Goal: Communication & Community: Answer question/provide support

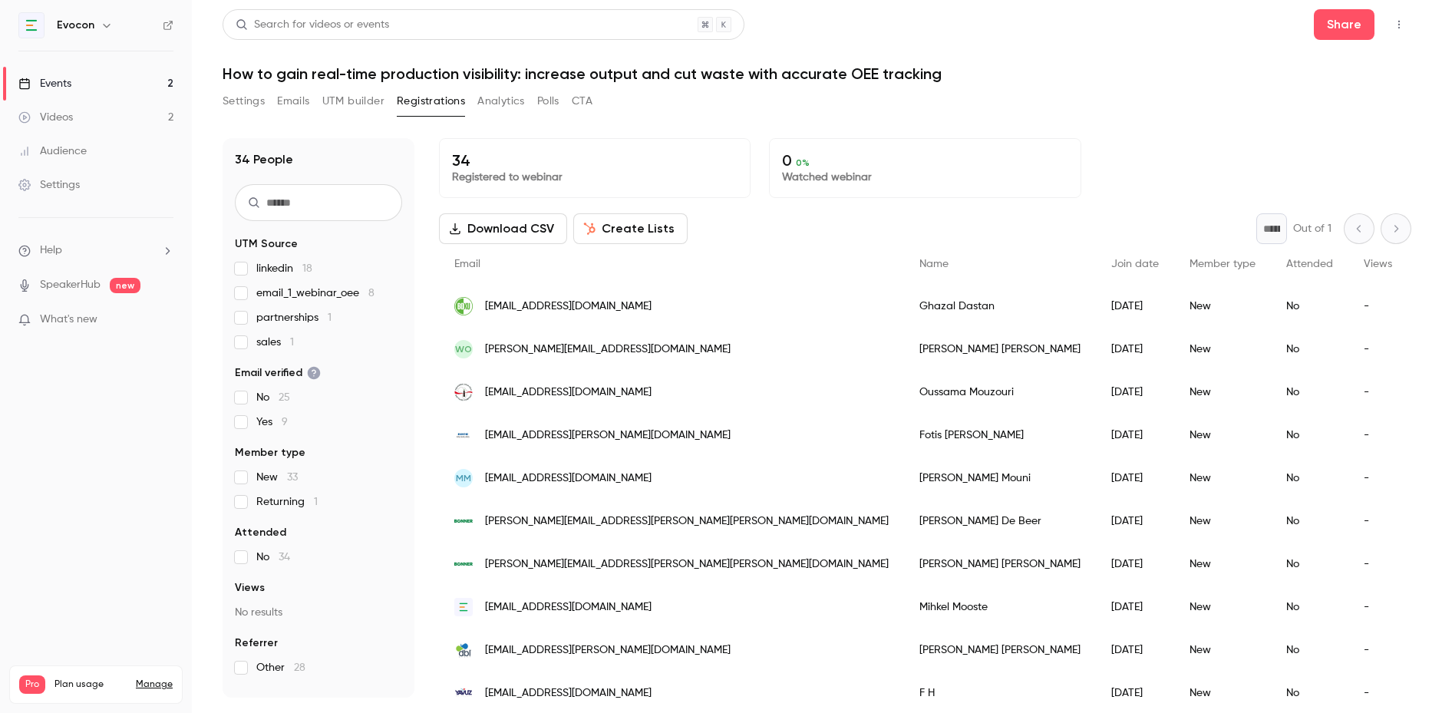
click at [104, 81] on link "Events 2" at bounding box center [96, 84] width 192 height 34
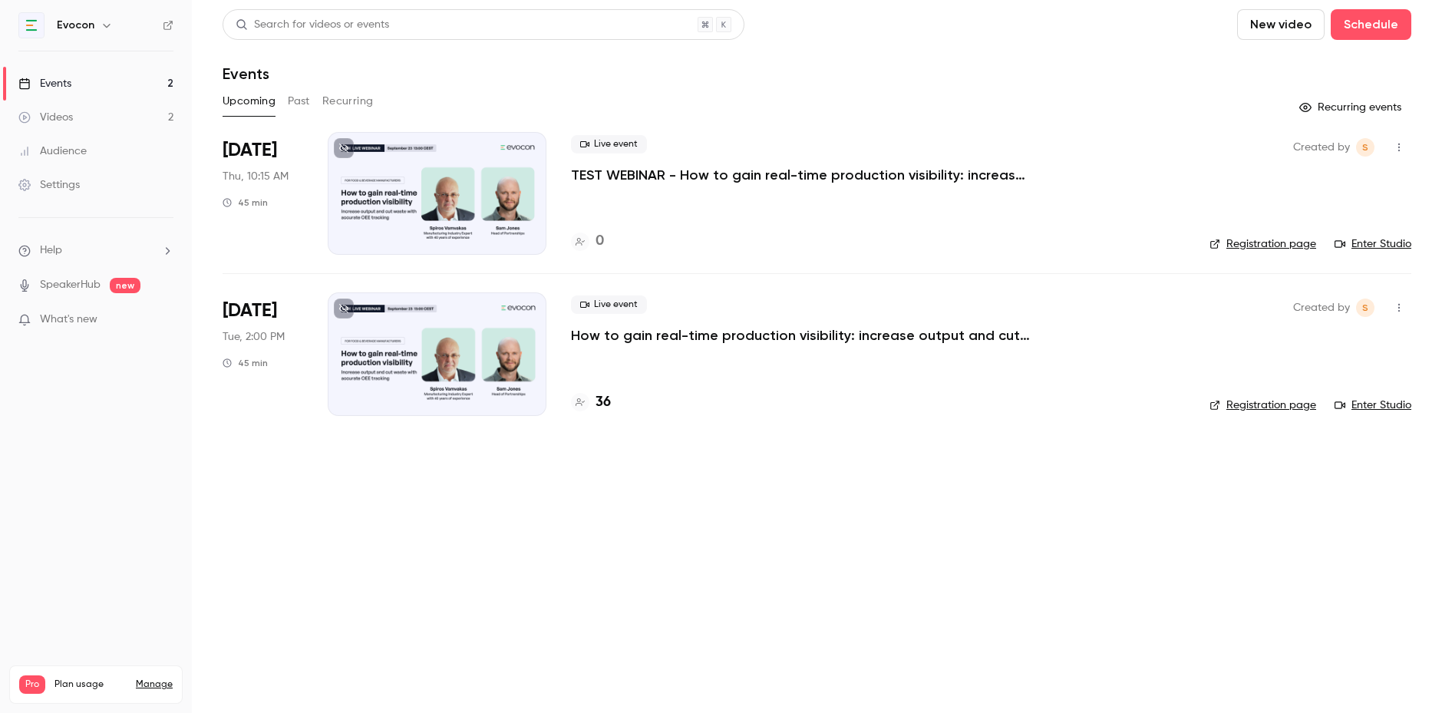
click at [603, 342] on p "How to gain real-time production visibility: increase output and cut waste with…" at bounding box center [801, 335] width 461 height 18
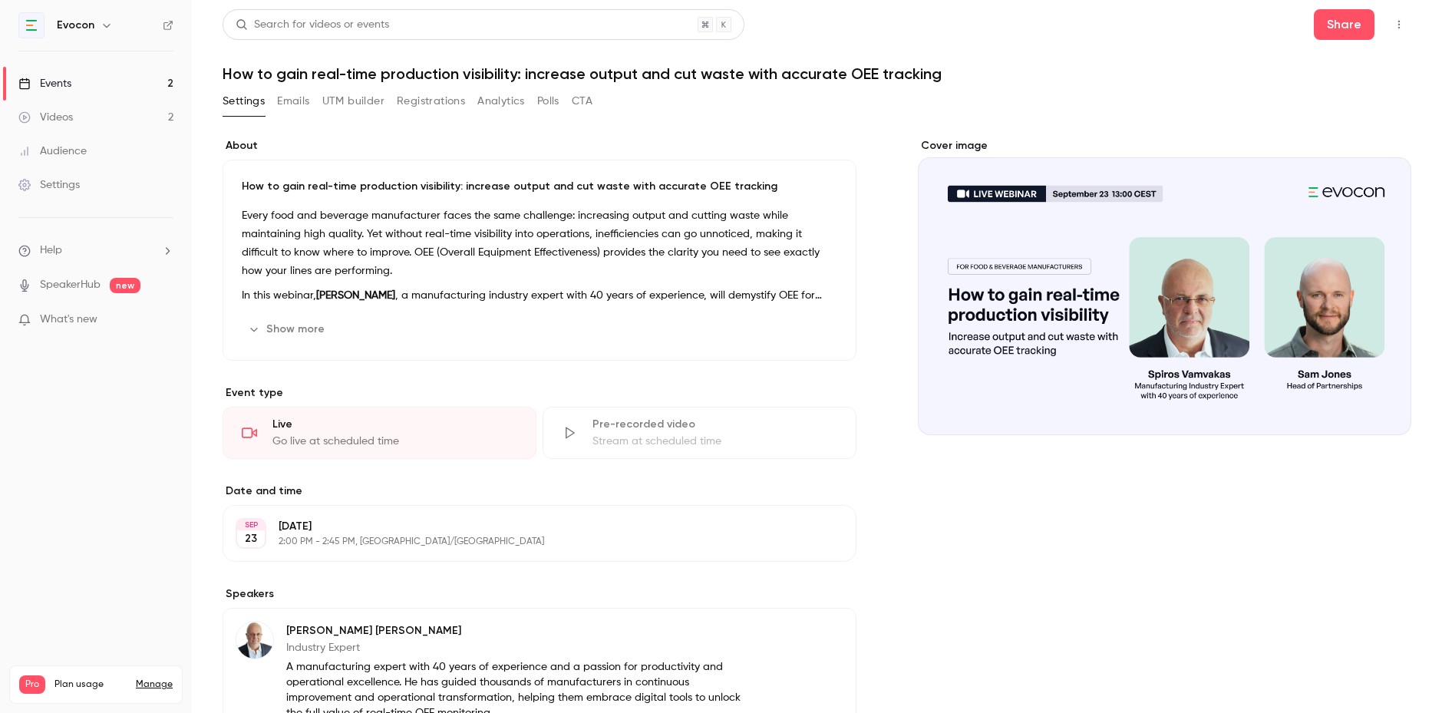
click at [428, 100] on button "Registrations" at bounding box center [431, 101] width 68 height 25
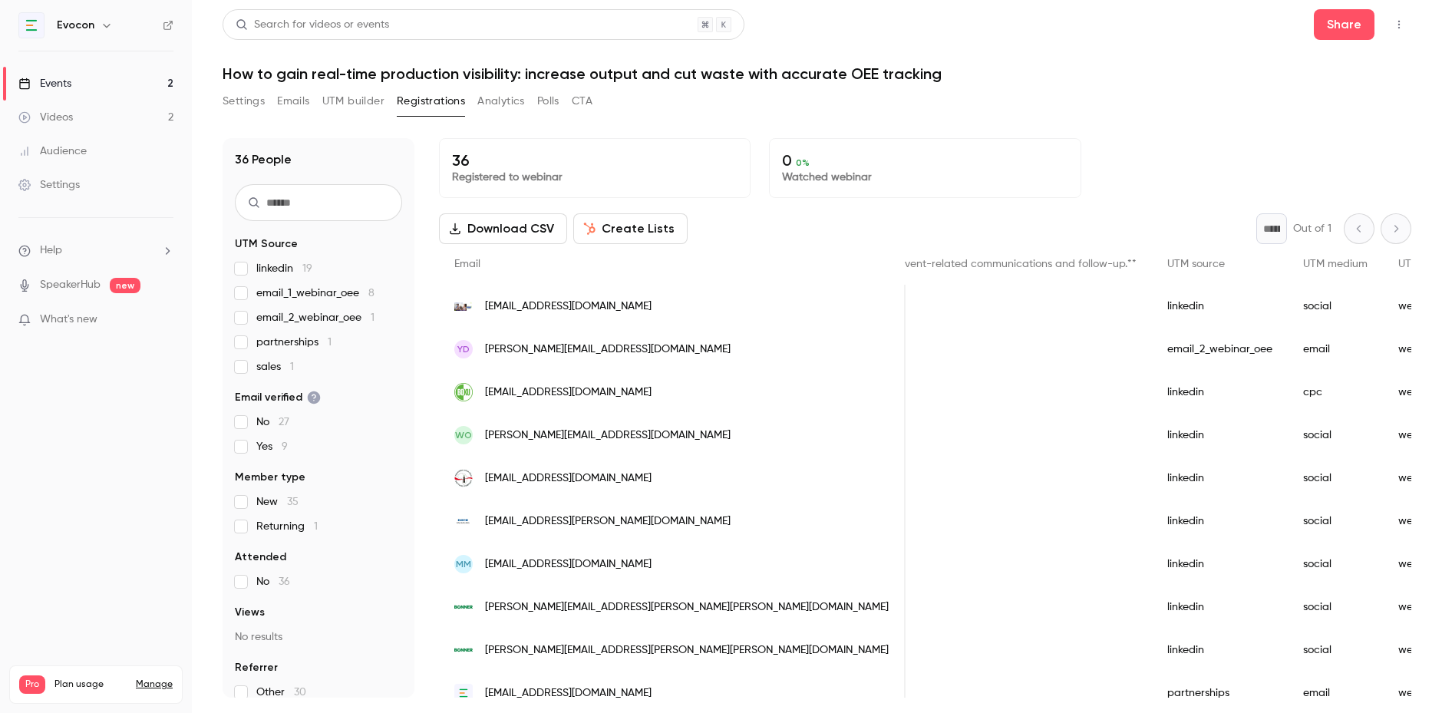
click at [100, 78] on link "Events 2" at bounding box center [96, 84] width 192 height 34
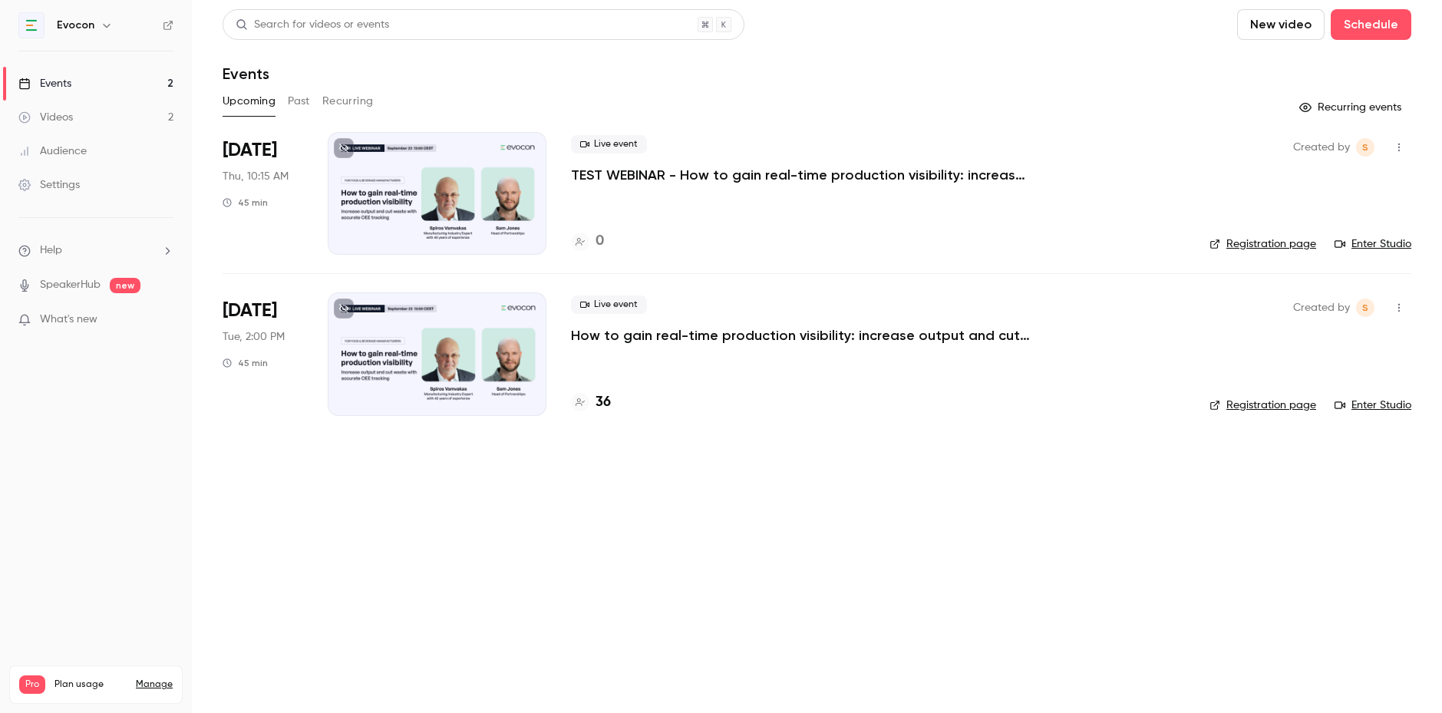
click at [636, 180] on p "TEST WEBINAR - How to gain real-time production visibility: increase output and…" at bounding box center [801, 175] width 461 height 18
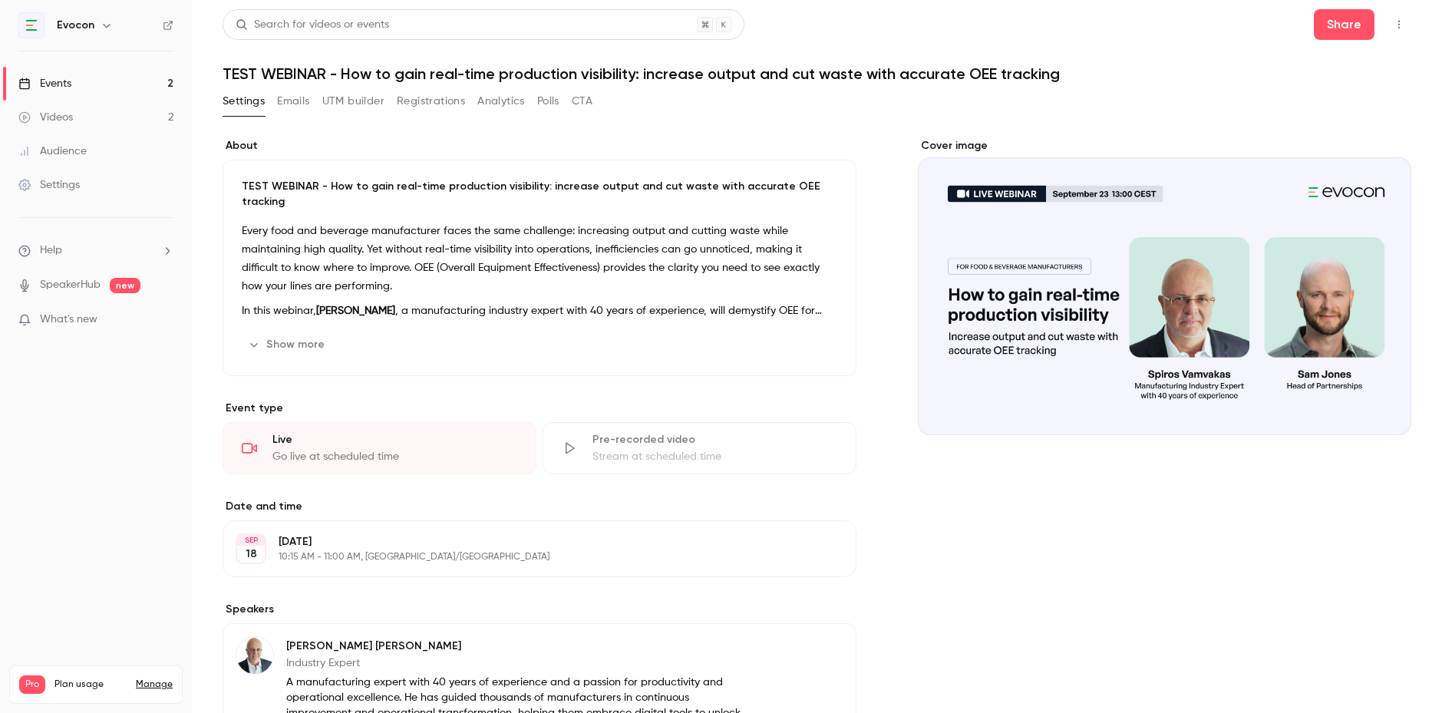
click at [422, 107] on button "Registrations" at bounding box center [431, 101] width 68 height 25
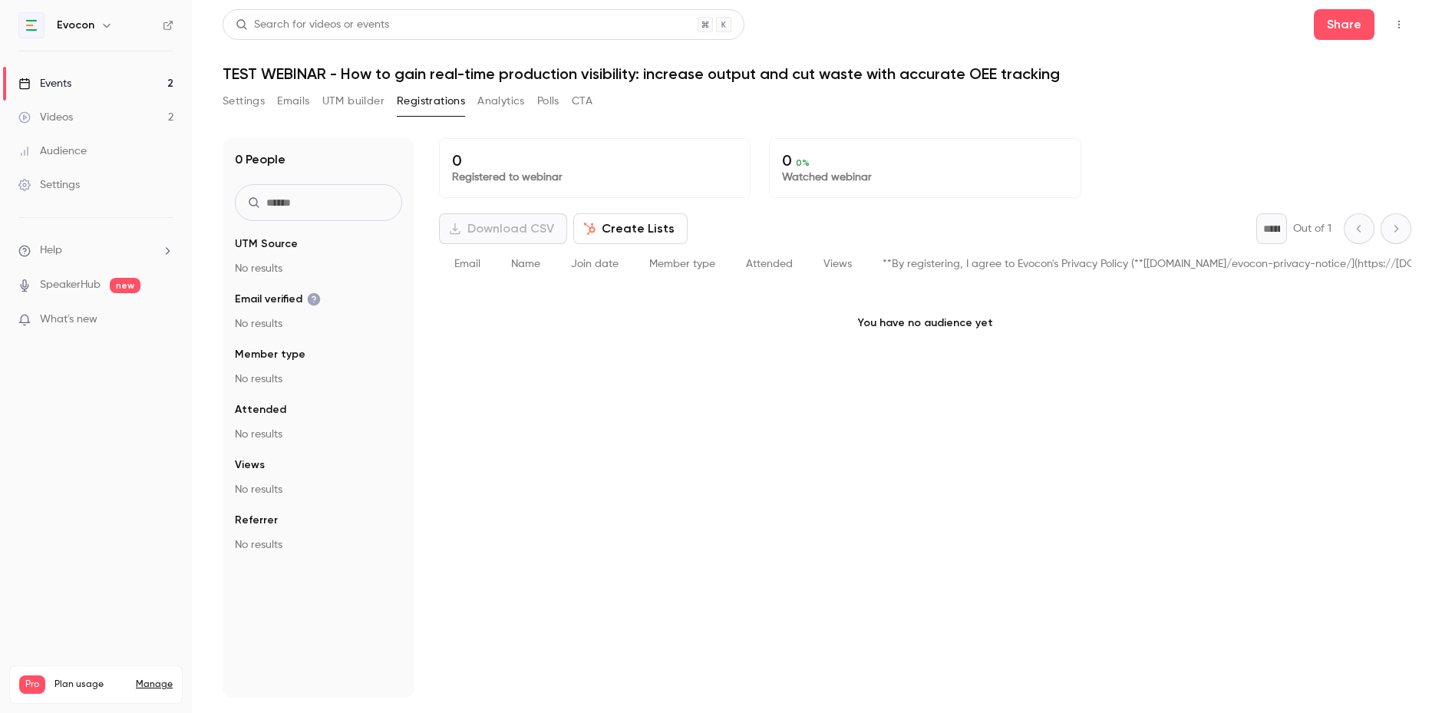
click at [247, 110] on button "Settings" at bounding box center [244, 101] width 42 height 25
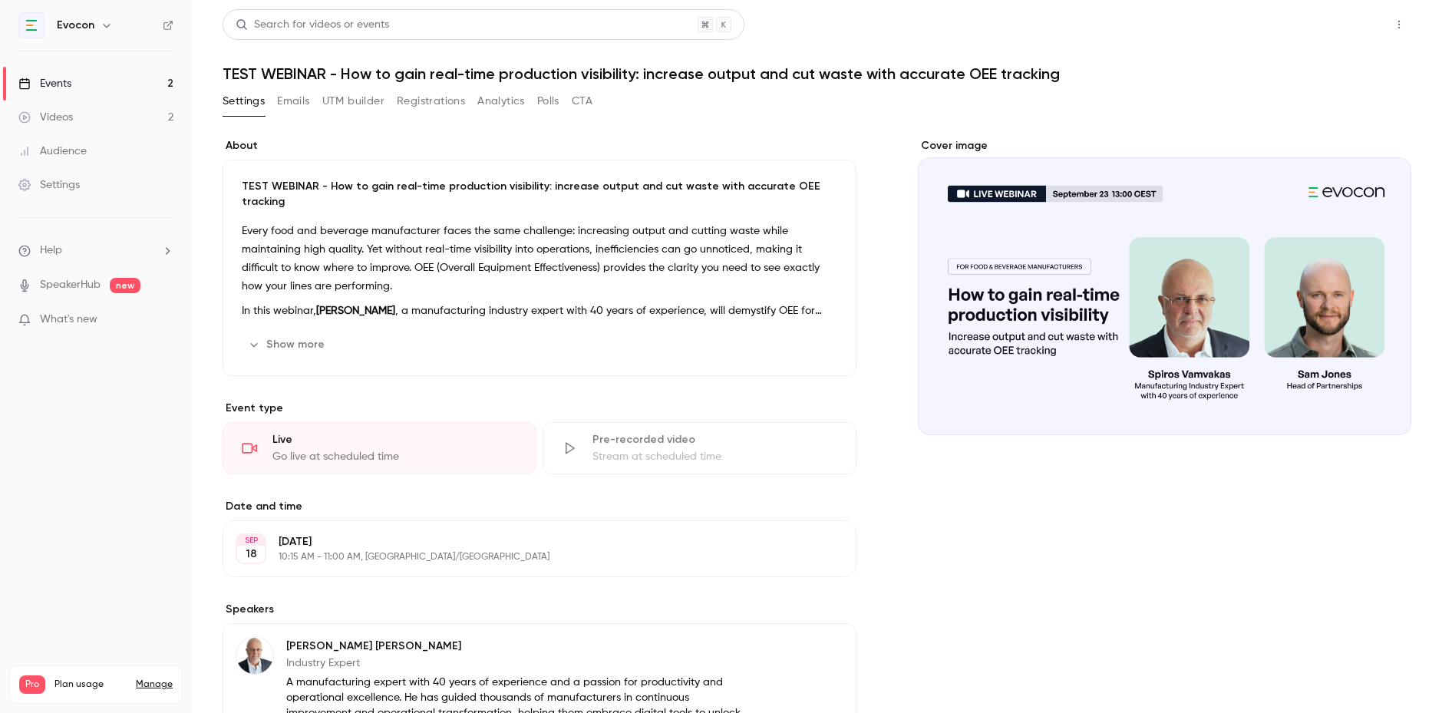
click at [1335, 30] on button "Share" at bounding box center [1344, 24] width 61 height 31
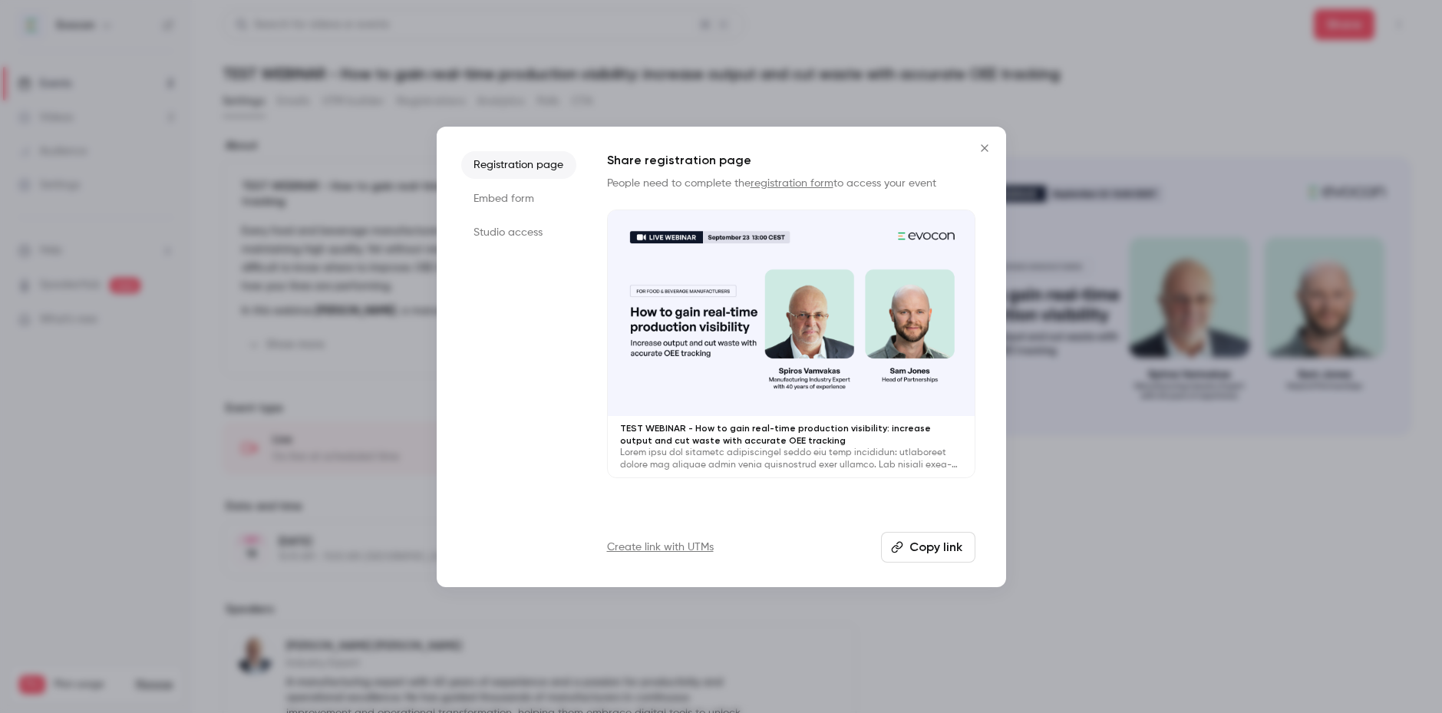
click at [935, 552] on button "Copy link" at bounding box center [928, 547] width 94 height 31
click at [985, 156] on button "Close" at bounding box center [984, 148] width 31 height 31
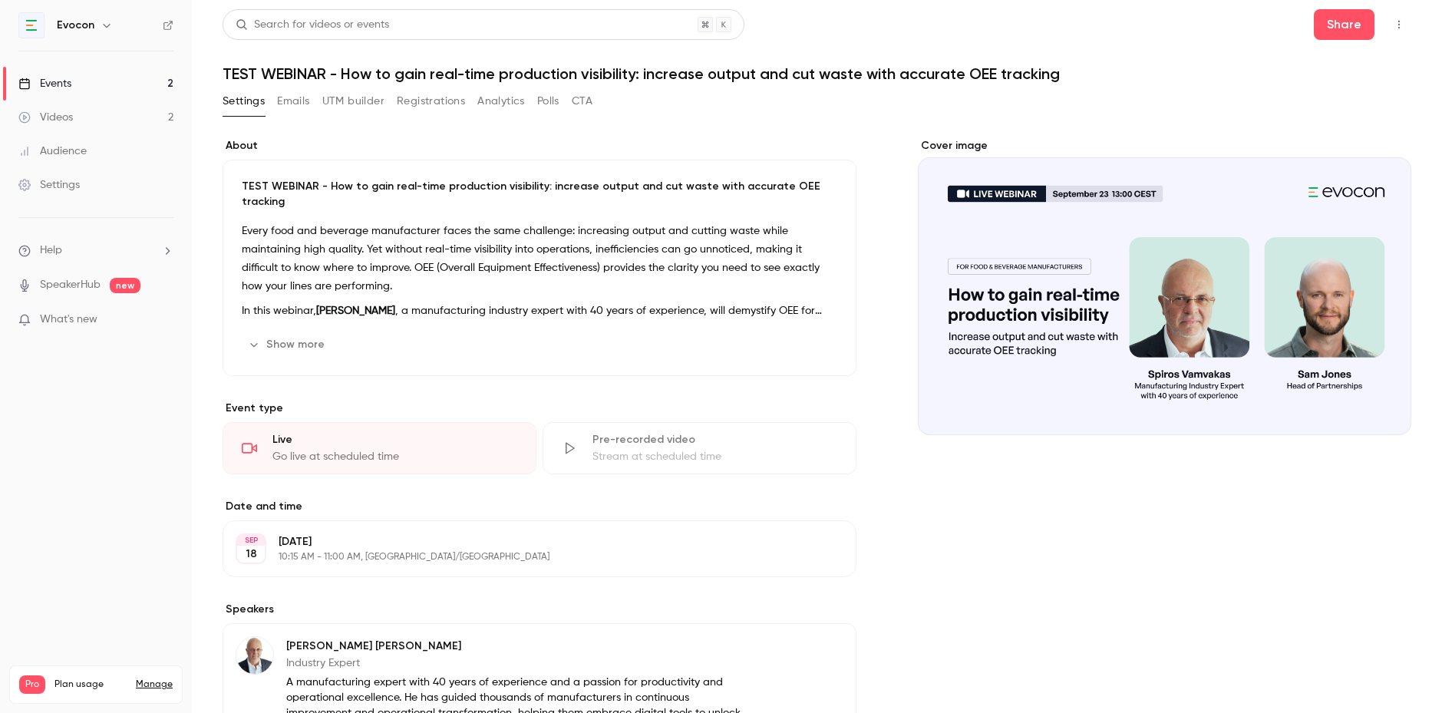
click at [107, 84] on link "Events 2" at bounding box center [96, 84] width 192 height 34
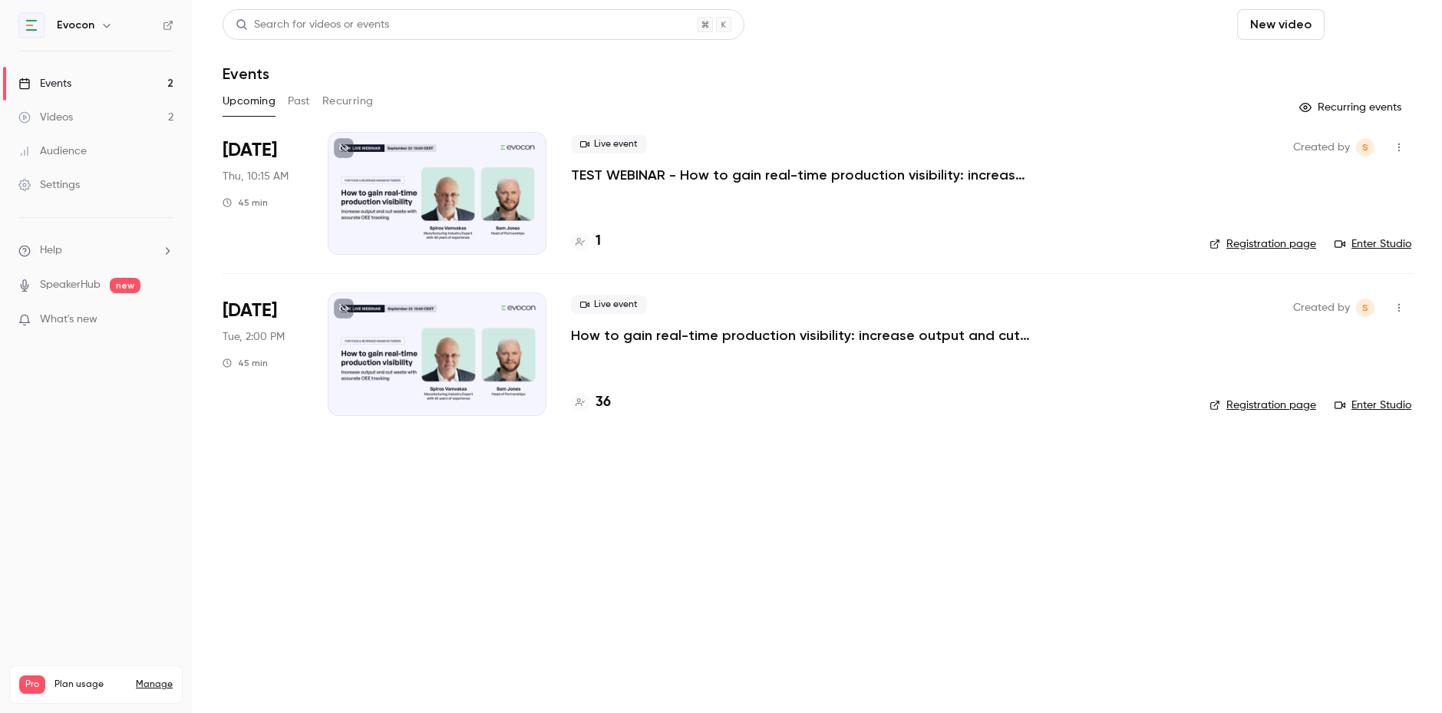
click at [1366, 25] on button "Schedule" at bounding box center [1371, 24] width 81 height 31
click at [1331, 77] on li "One time event" at bounding box center [1328, 67] width 166 height 40
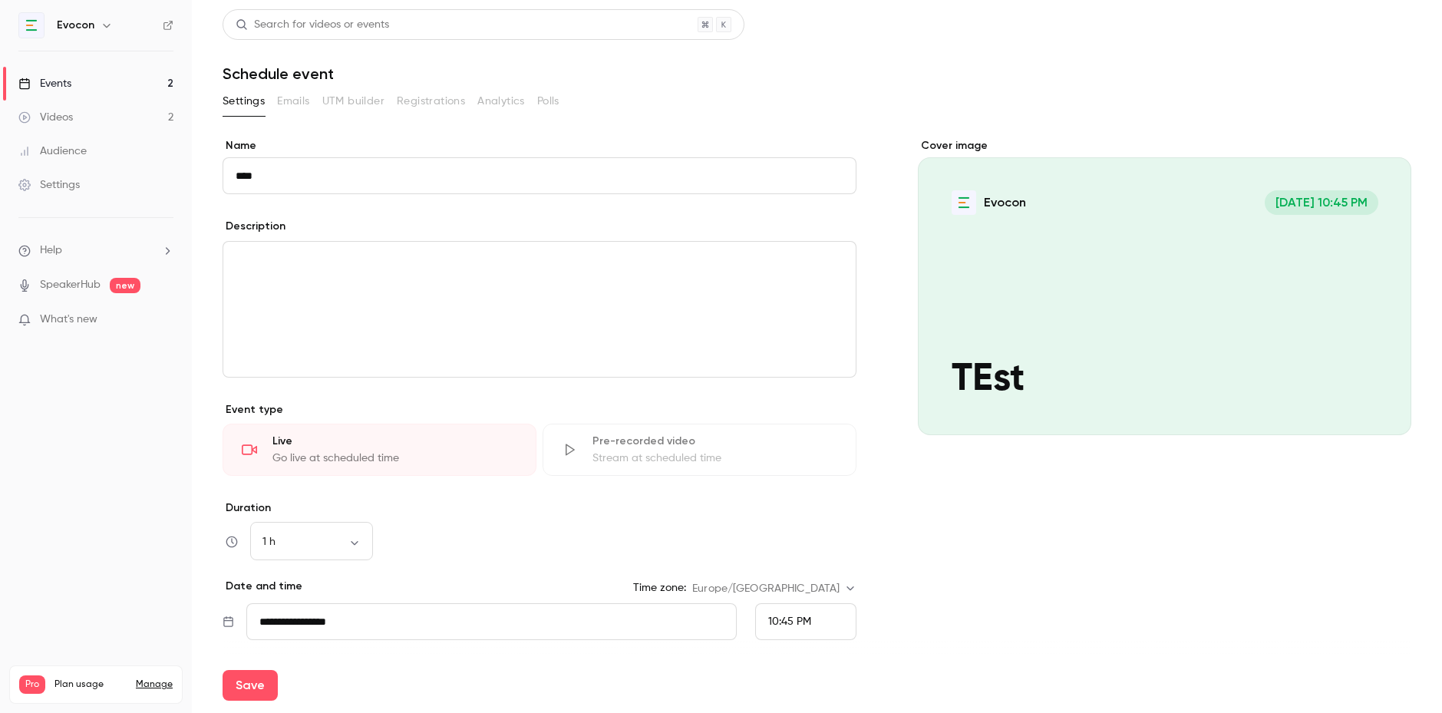
click at [474, 150] on label "Name" at bounding box center [540, 145] width 634 height 15
click at [474, 157] on input "****" at bounding box center [540, 175] width 634 height 37
click at [815, 625] on div "10:45 PM" at bounding box center [805, 621] width 101 height 37
click at [794, 430] on div "9:45 PM" at bounding box center [805, 425] width 75 height 16
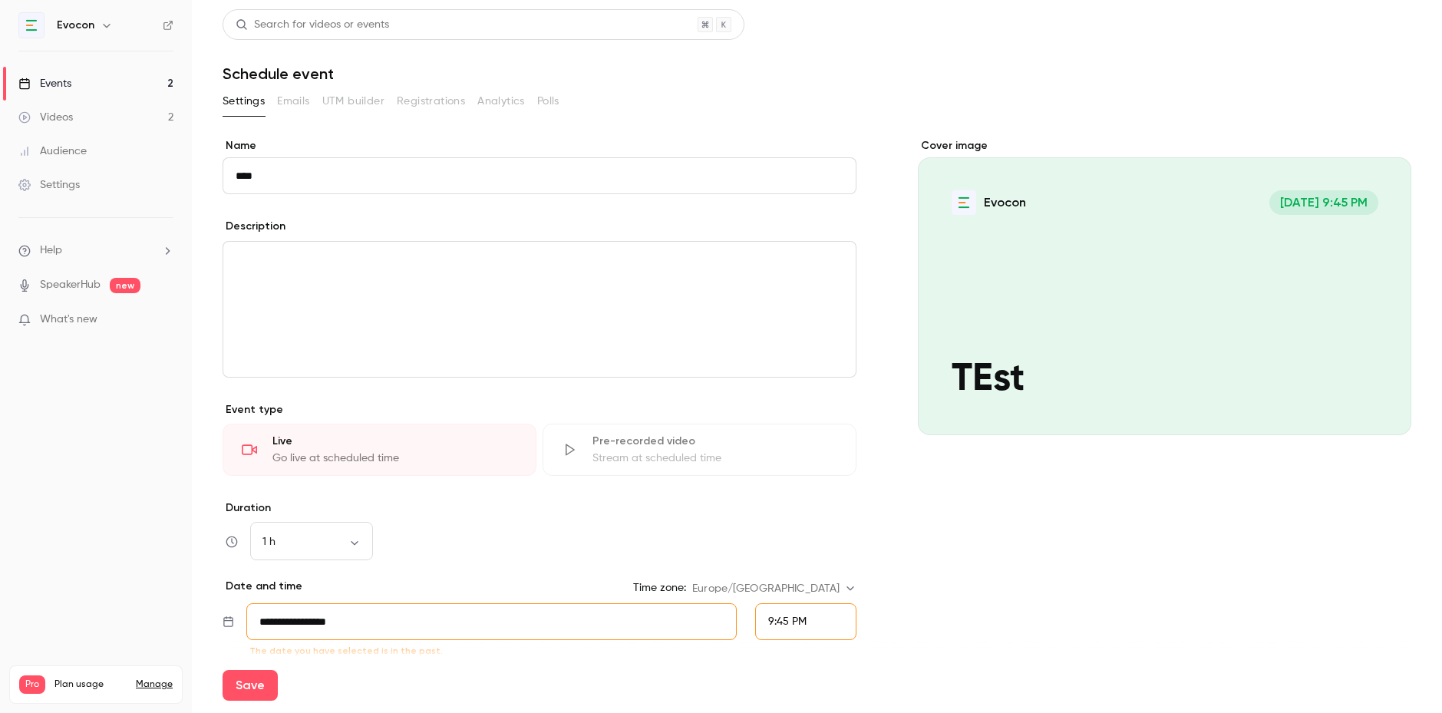
scroll to position [3485, 0]
click at [871, 406] on div "**********" at bounding box center [817, 465] width 1189 height 654
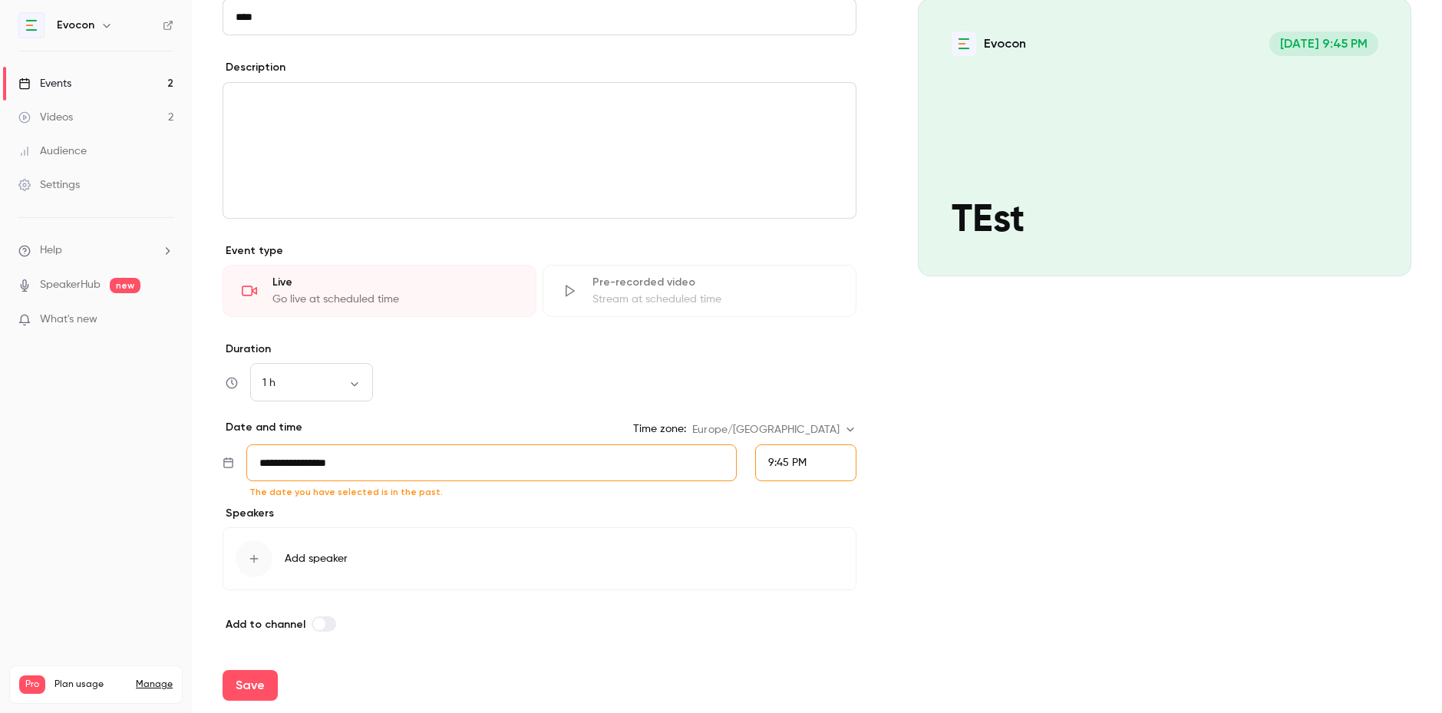
click at [323, 25] on input "****" at bounding box center [540, 16] width 634 height 37
type input "****"
click at [670, 64] on div "Description" at bounding box center [540, 69] width 634 height 19
click at [258, 679] on button "Save" at bounding box center [250, 685] width 55 height 31
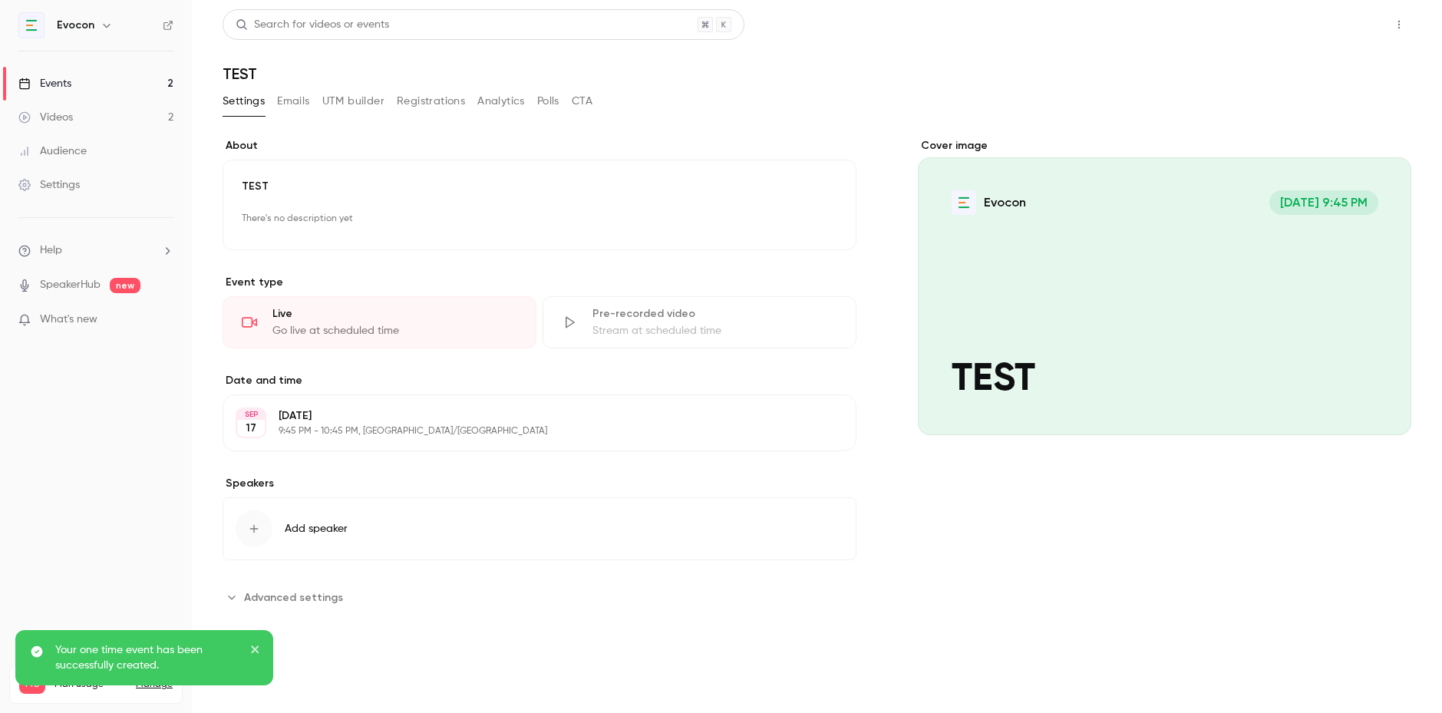
click at [1334, 27] on button "Share" at bounding box center [1344, 24] width 61 height 31
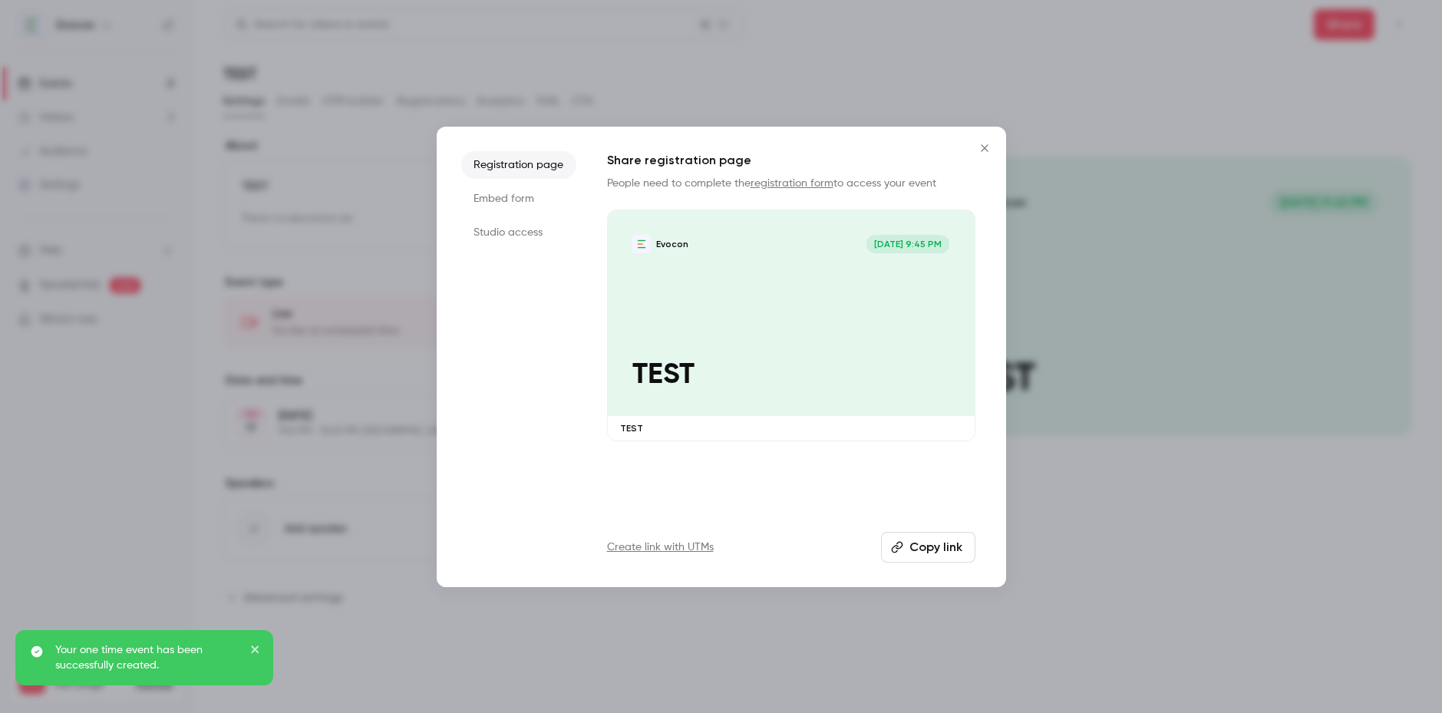
click at [524, 227] on li "Studio access" at bounding box center [518, 233] width 115 height 28
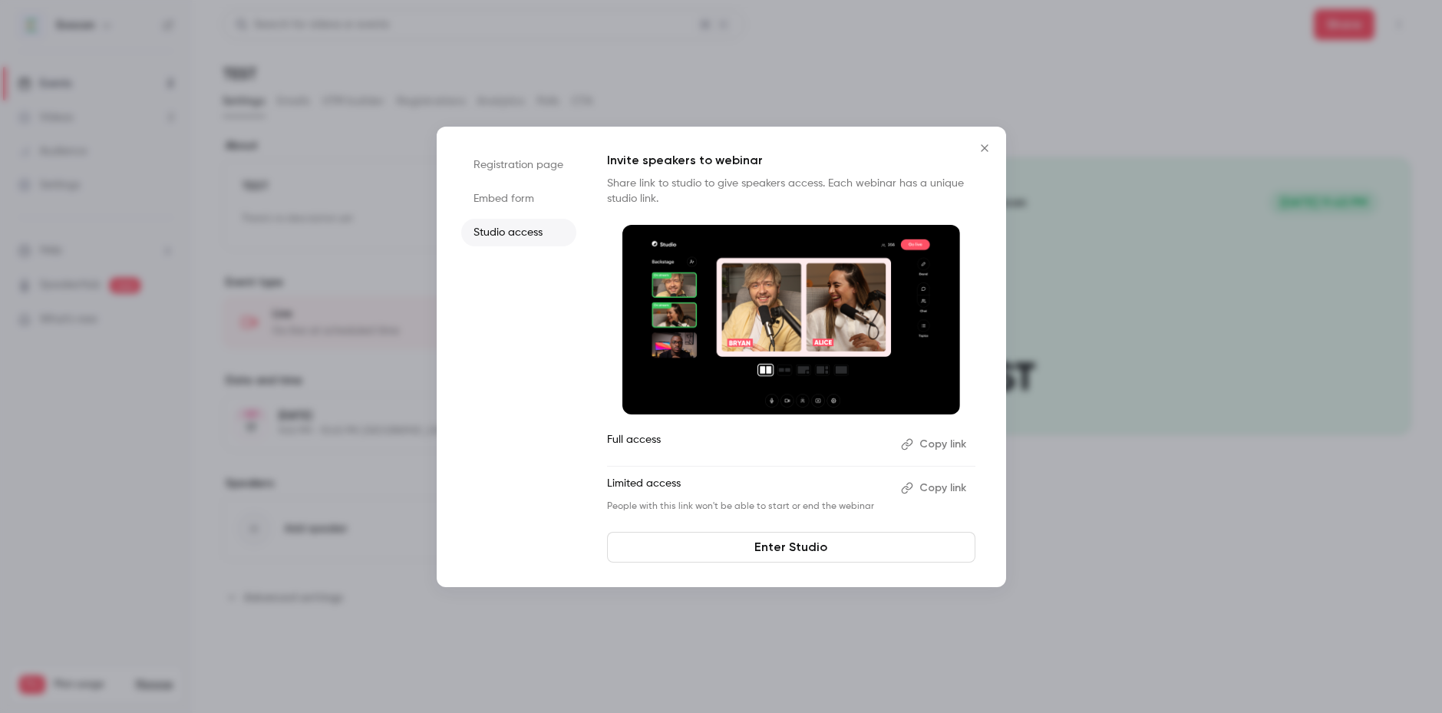
click at [737, 550] on link "Enter Studio" at bounding box center [791, 547] width 368 height 31
click at [767, 547] on link "Enter Studio" at bounding box center [791, 547] width 368 height 31
click at [986, 144] on icon "Close" at bounding box center [985, 148] width 18 height 12
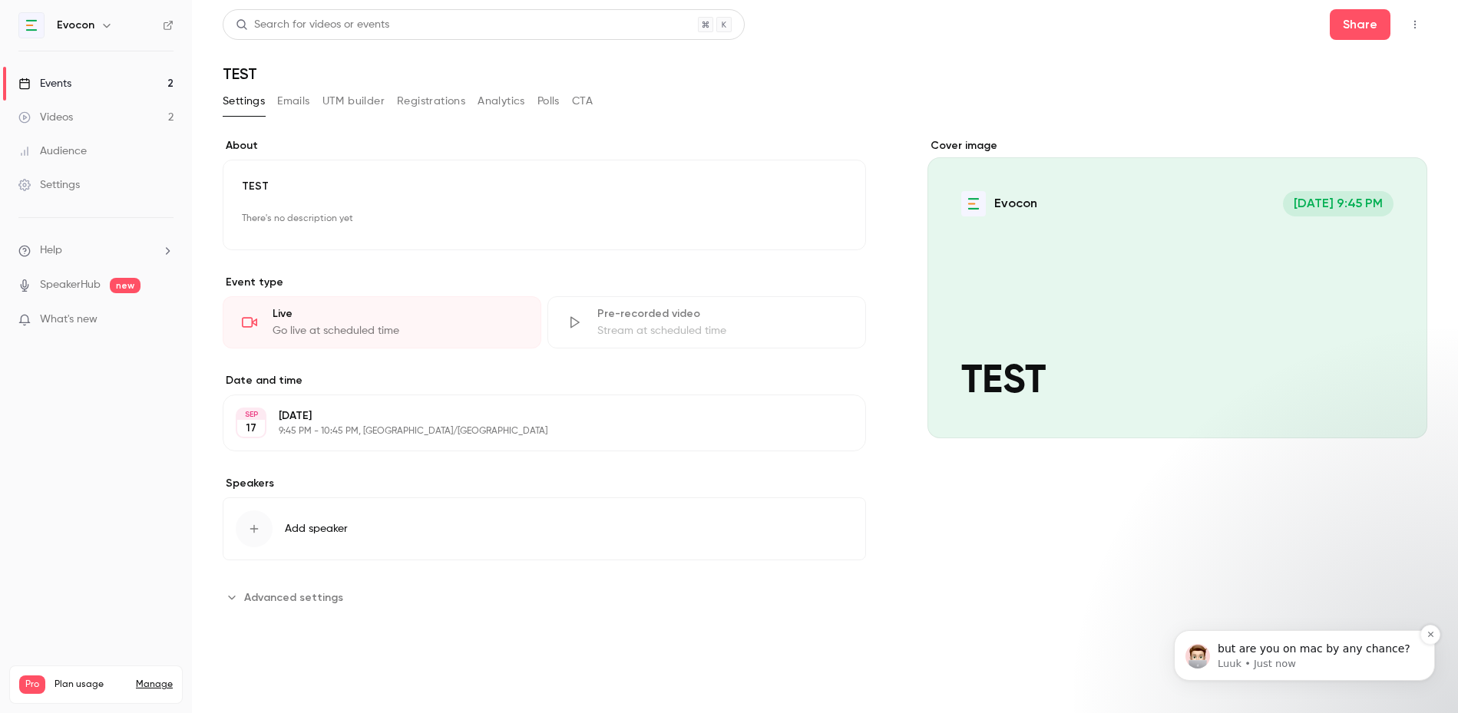
click at [1301, 652] on p "but are you on mac by any chance?" at bounding box center [1316, 649] width 198 height 15
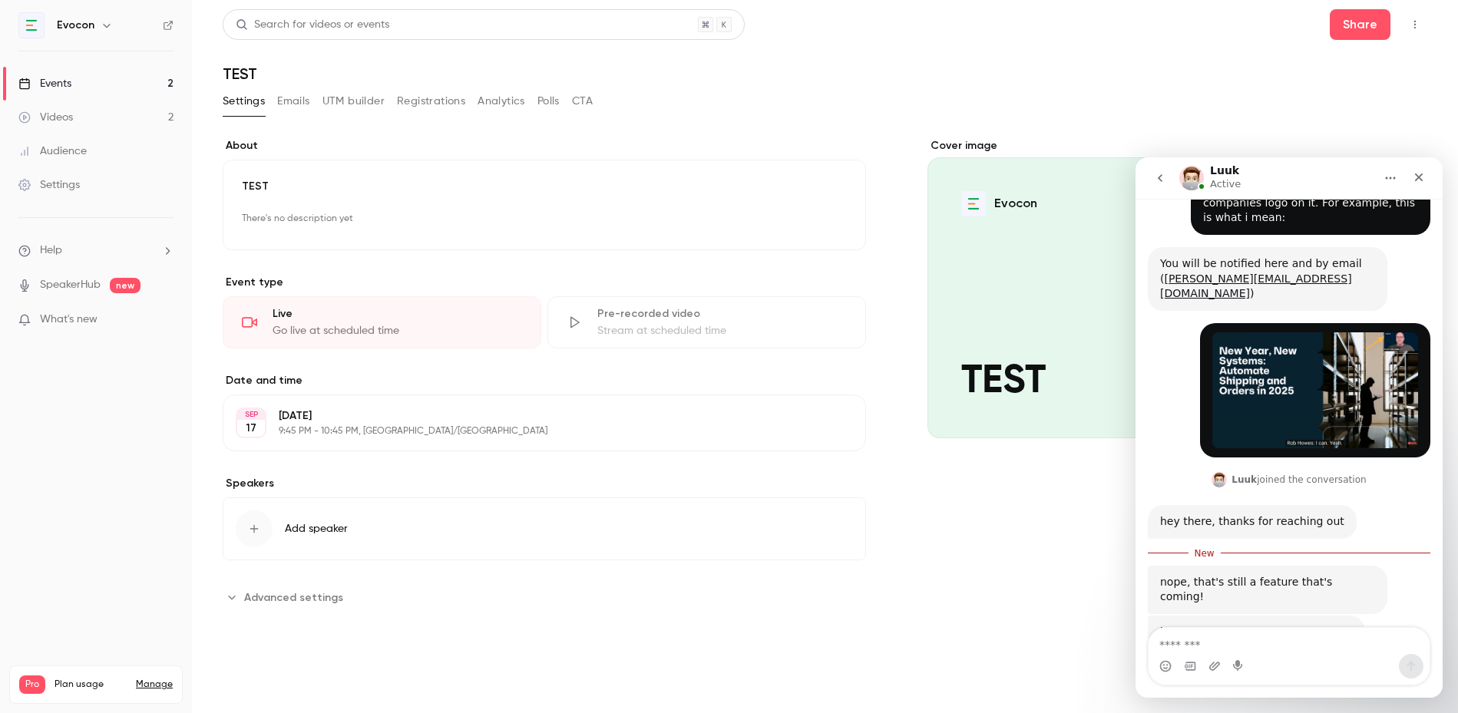
scroll to position [218, 0]
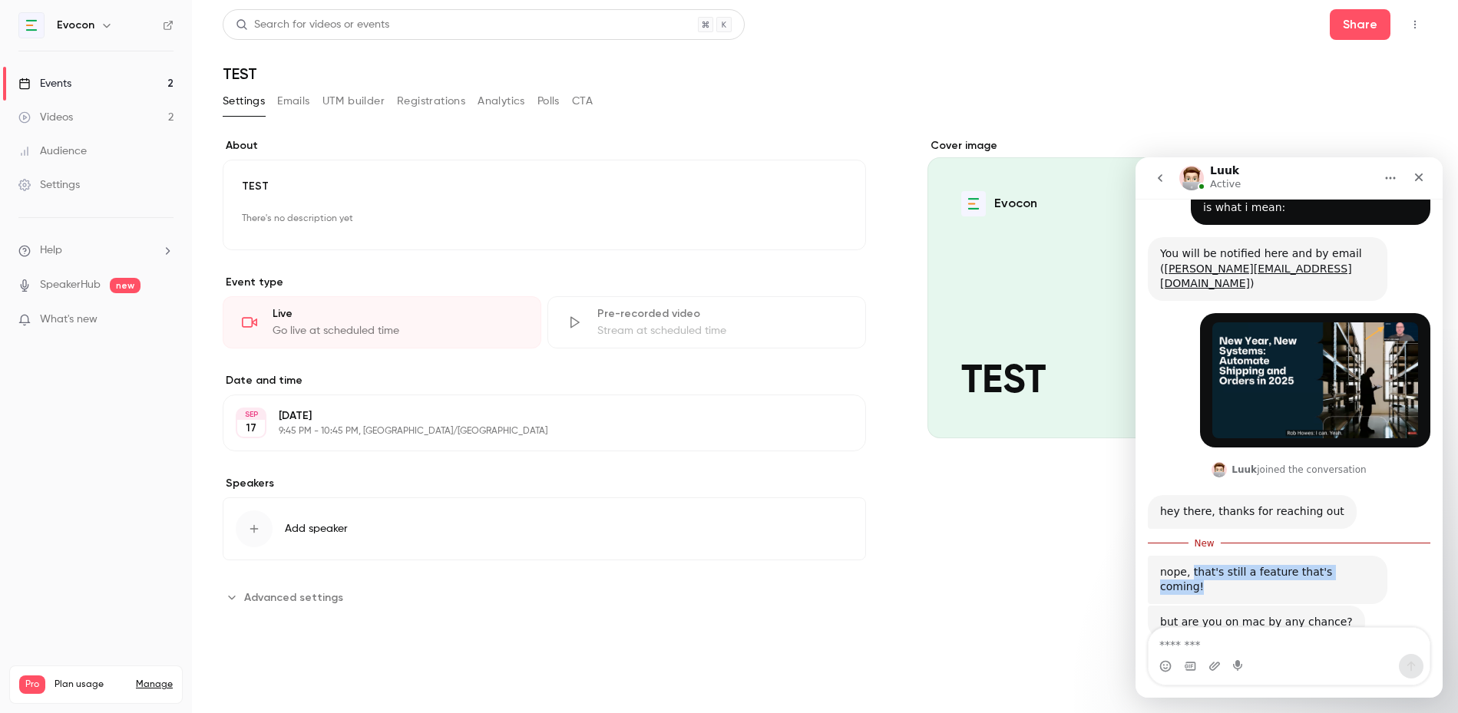
drag, startPoint x: 1240, startPoint y: 543, endPoint x: 1366, endPoint y: 538, distance: 126.0
click at [1366, 556] on div "nope, that's still a feature that's coming! Luuk • Just now" at bounding box center [1266, 580] width 239 height 48
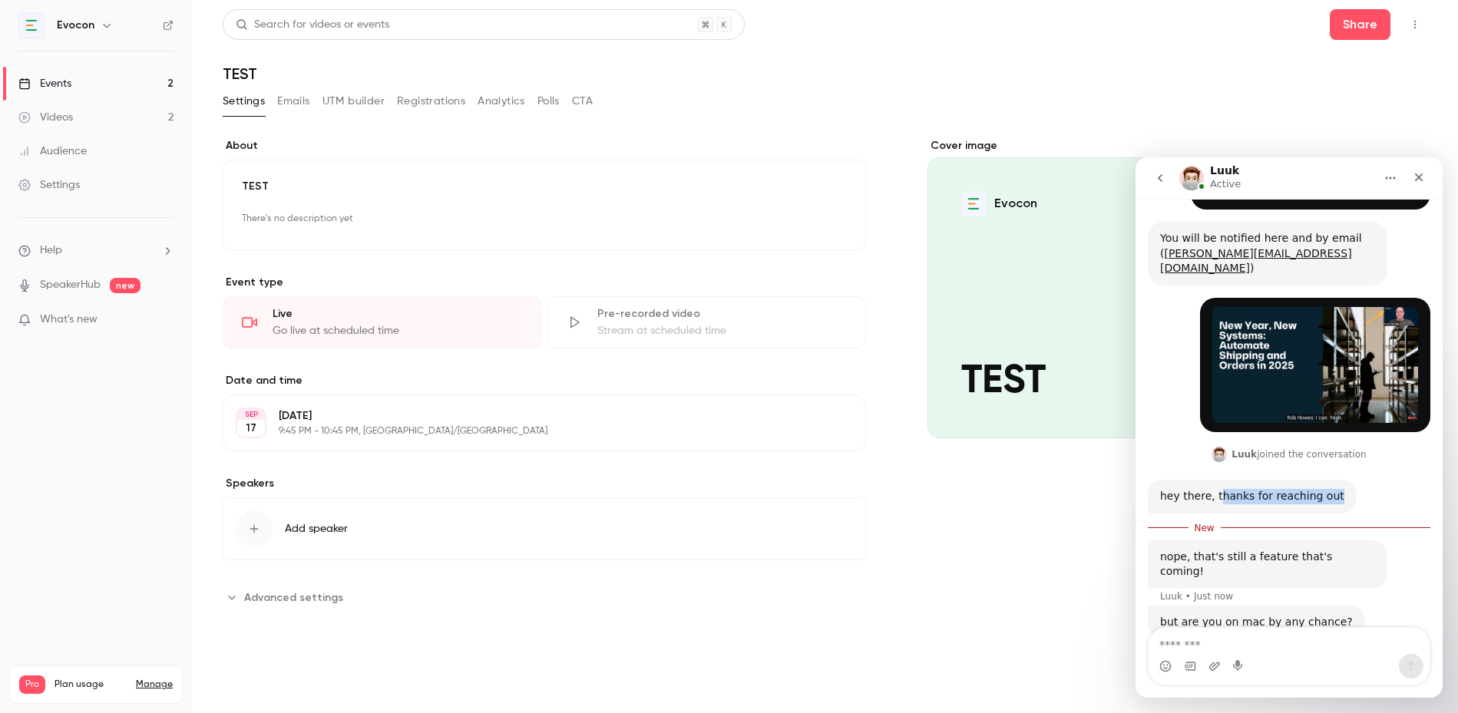
drag, startPoint x: 1216, startPoint y: 469, endPoint x: 1346, endPoint y: 460, distance: 130.8
click at [1346, 480] on div "hey there, thanks for reaching out Luuk • Just now" at bounding box center [1288, 497] width 282 height 35
drag, startPoint x: 1194, startPoint y: 527, endPoint x: 1366, endPoint y: 525, distance: 171.9
click at [1366, 540] on div "nope, that's still a feature that's coming! Luuk • Just now" at bounding box center [1266, 564] width 239 height 48
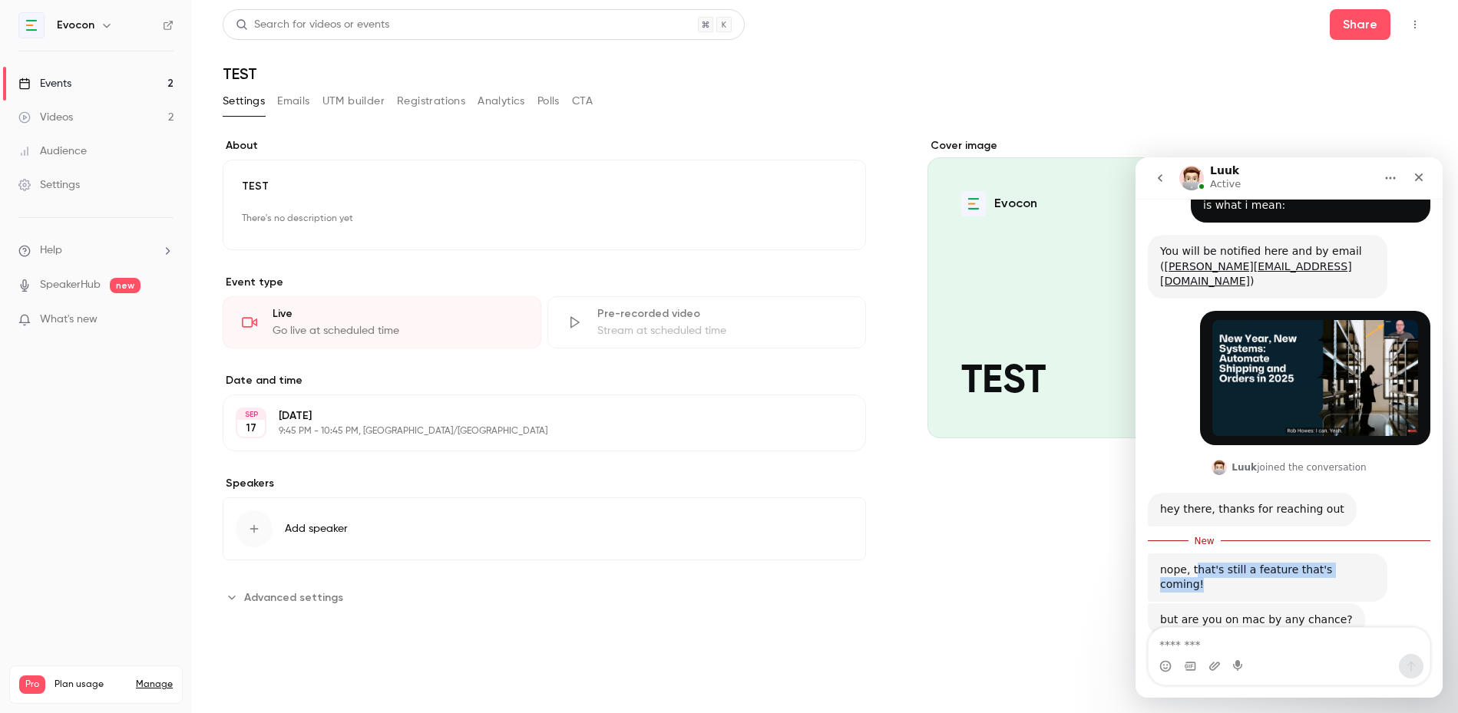
scroll to position [218, 0]
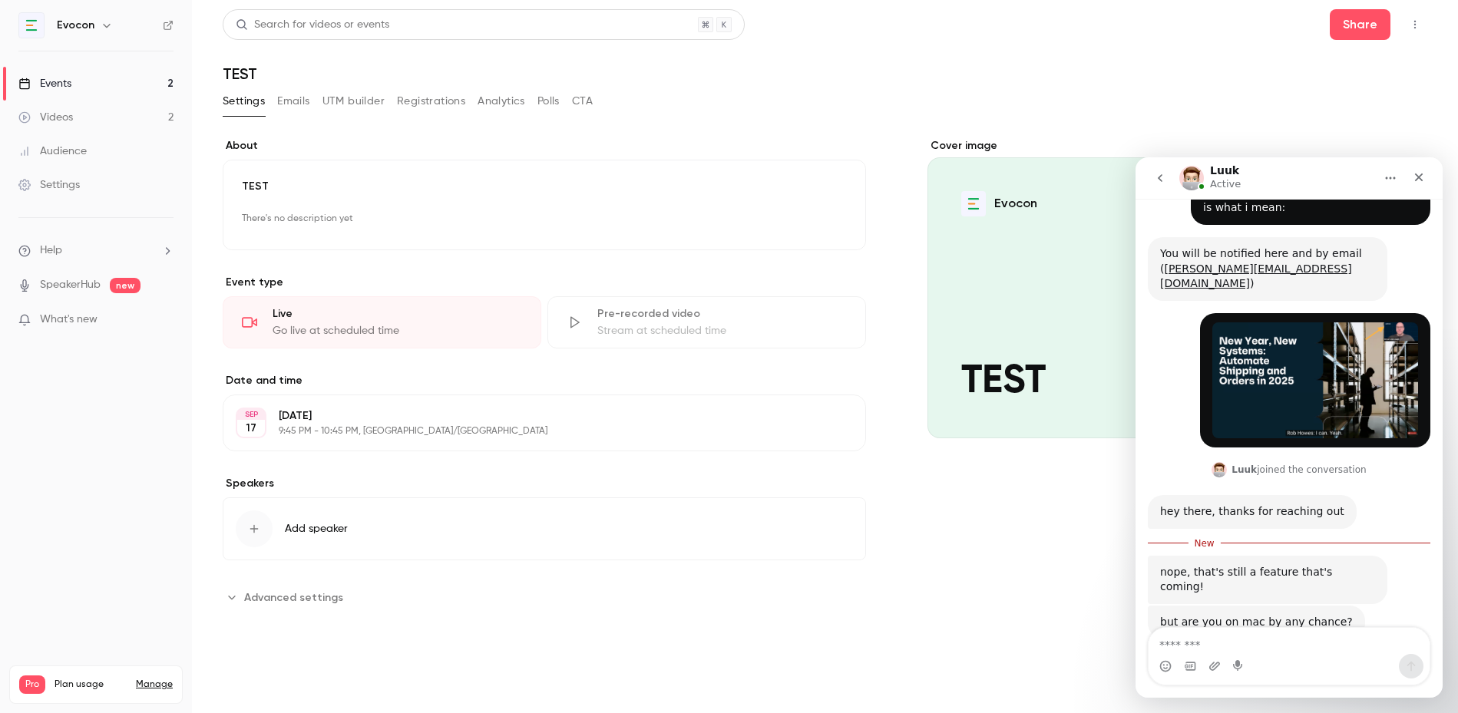
click at [1269, 654] on div "Intercom messenger" at bounding box center [1288, 666] width 281 height 25
click at [1249, 645] on textarea "Message…" at bounding box center [1288, 641] width 281 height 26
type textarea "*******"
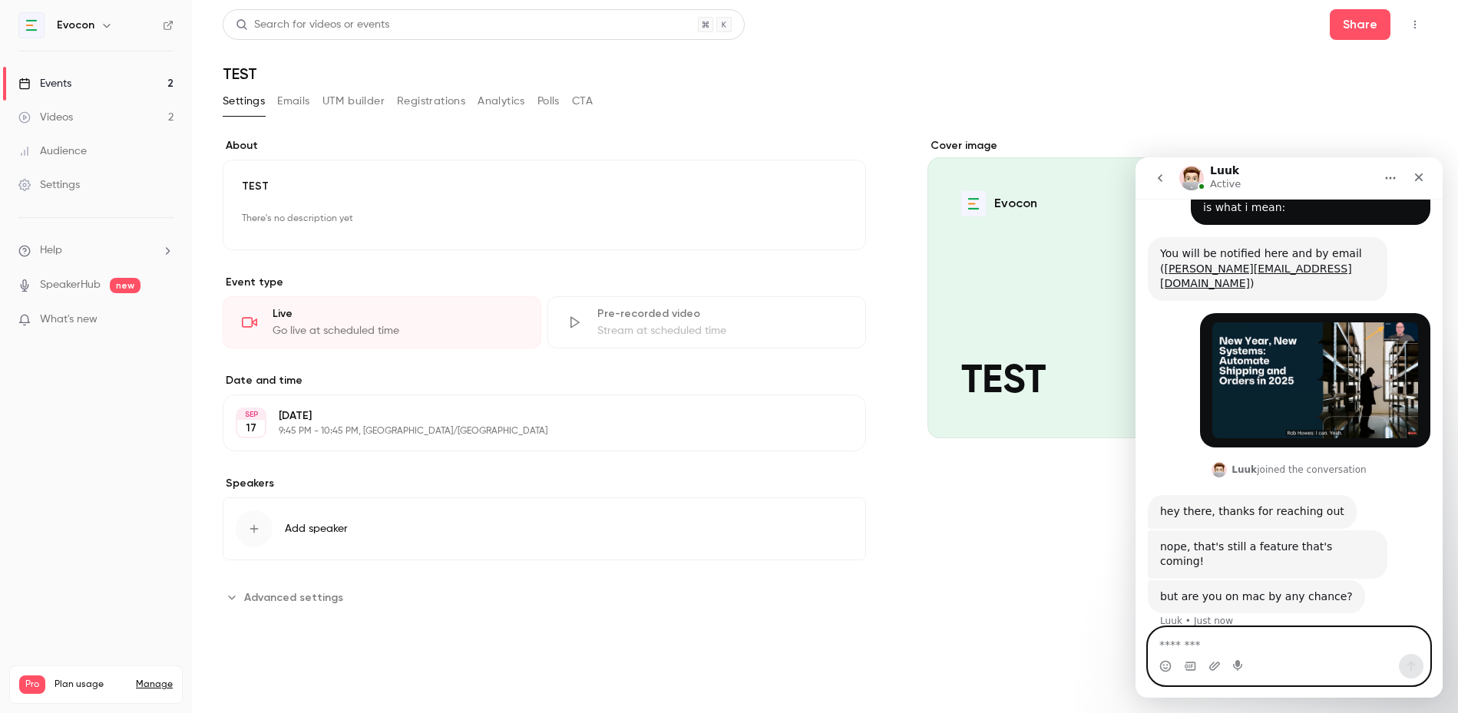
scroll to position [239, 0]
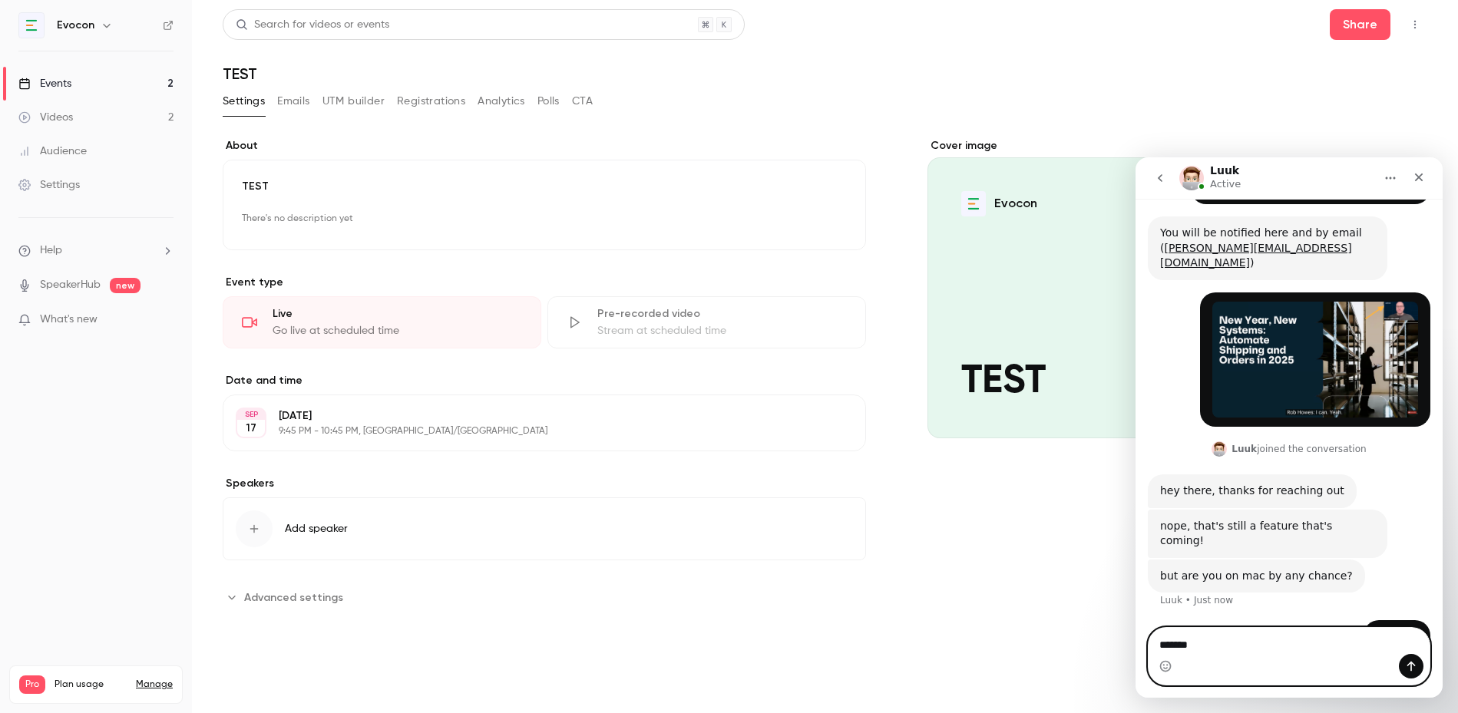
type textarea "********"
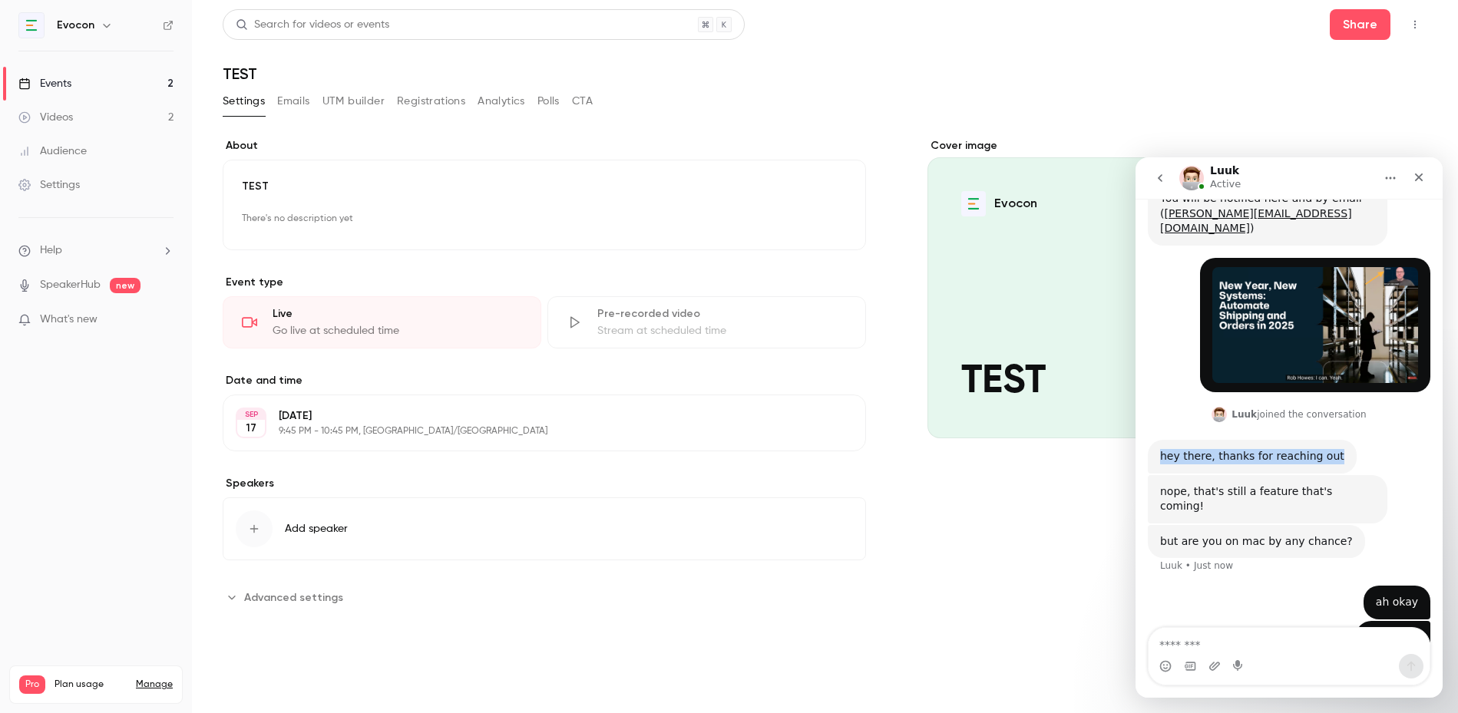
drag, startPoint x: 1152, startPoint y: 424, endPoint x: 1326, endPoint y: 429, distance: 174.3
click at [1332, 440] on div "hey there, thanks for reaching out Luuk • Just now" at bounding box center [1251, 457] width 209 height 34
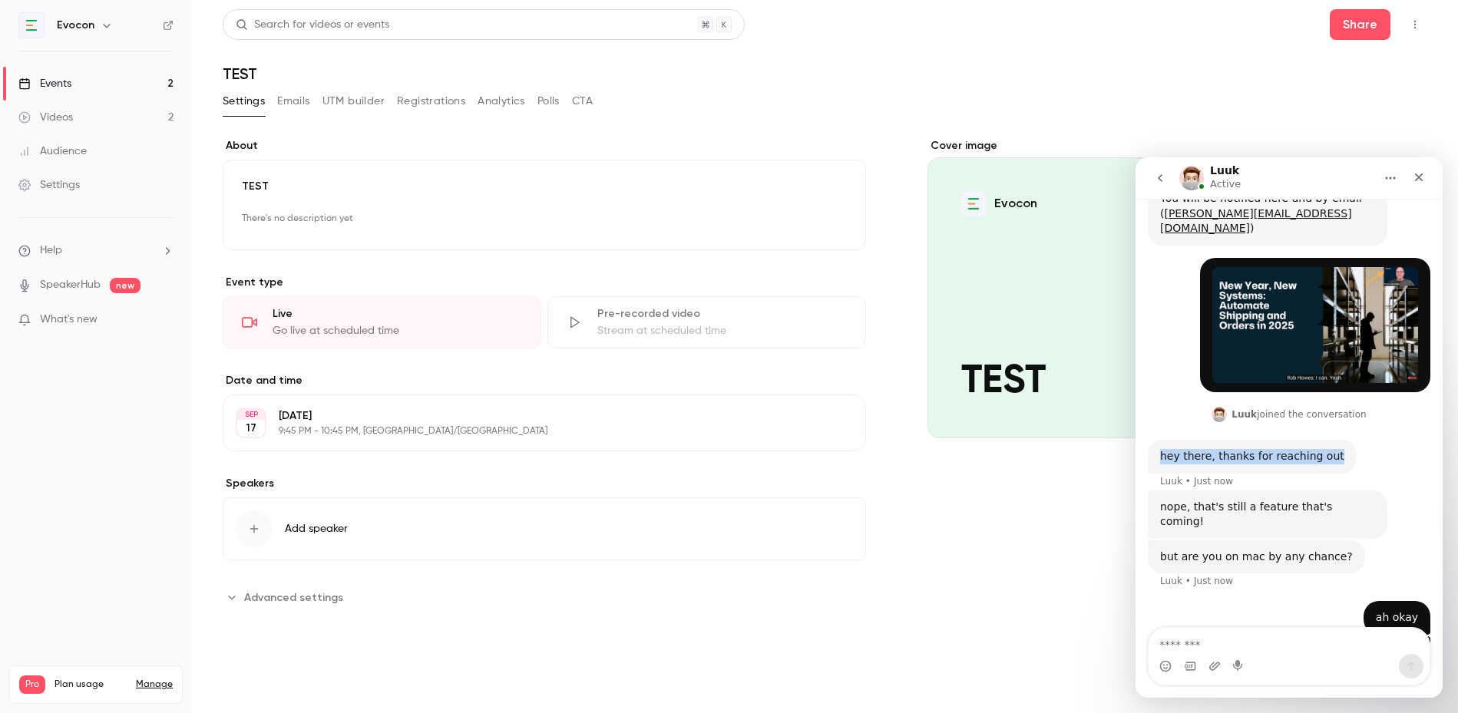
scroll to position [289, 0]
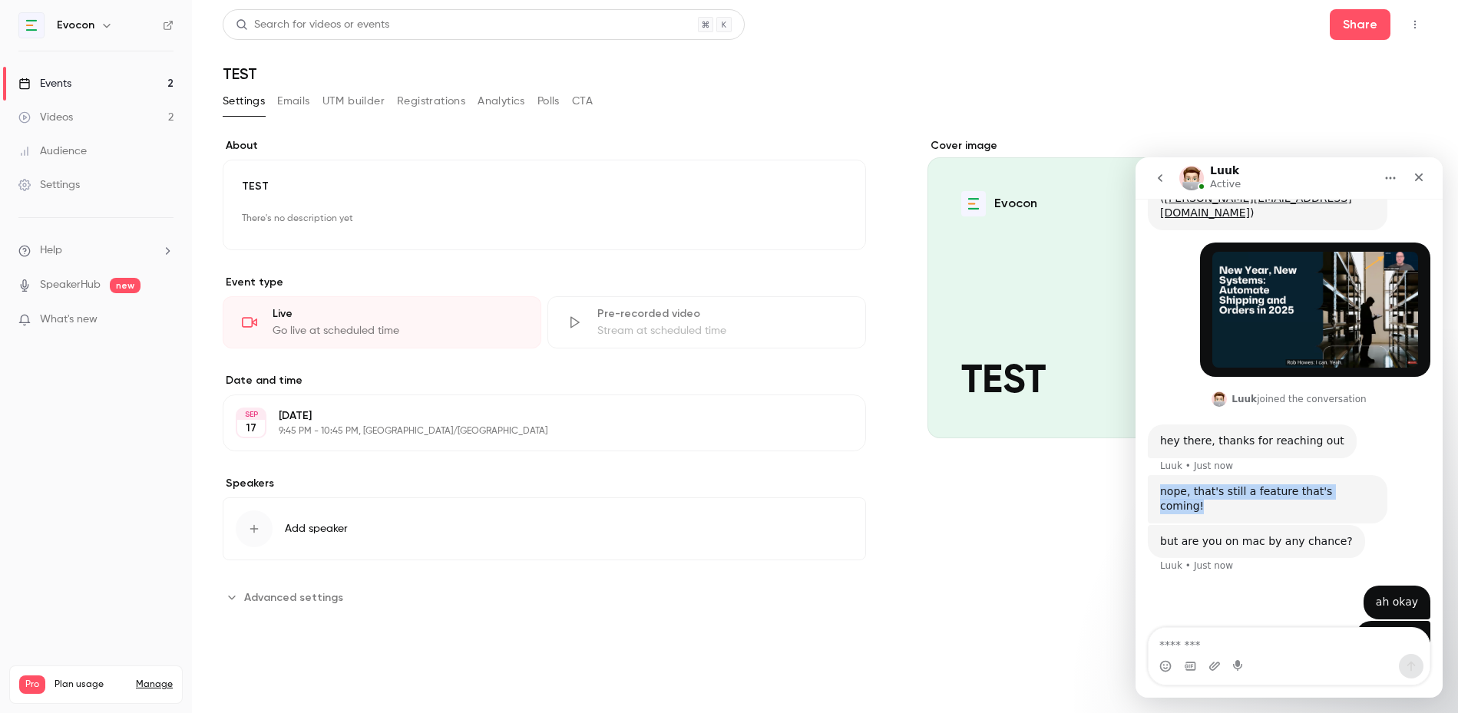
click at [1154, 475] on div "nope, that's still a feature that's coming! Luuk • Just now" at bounding box center [1266, 499] width 239 height 48
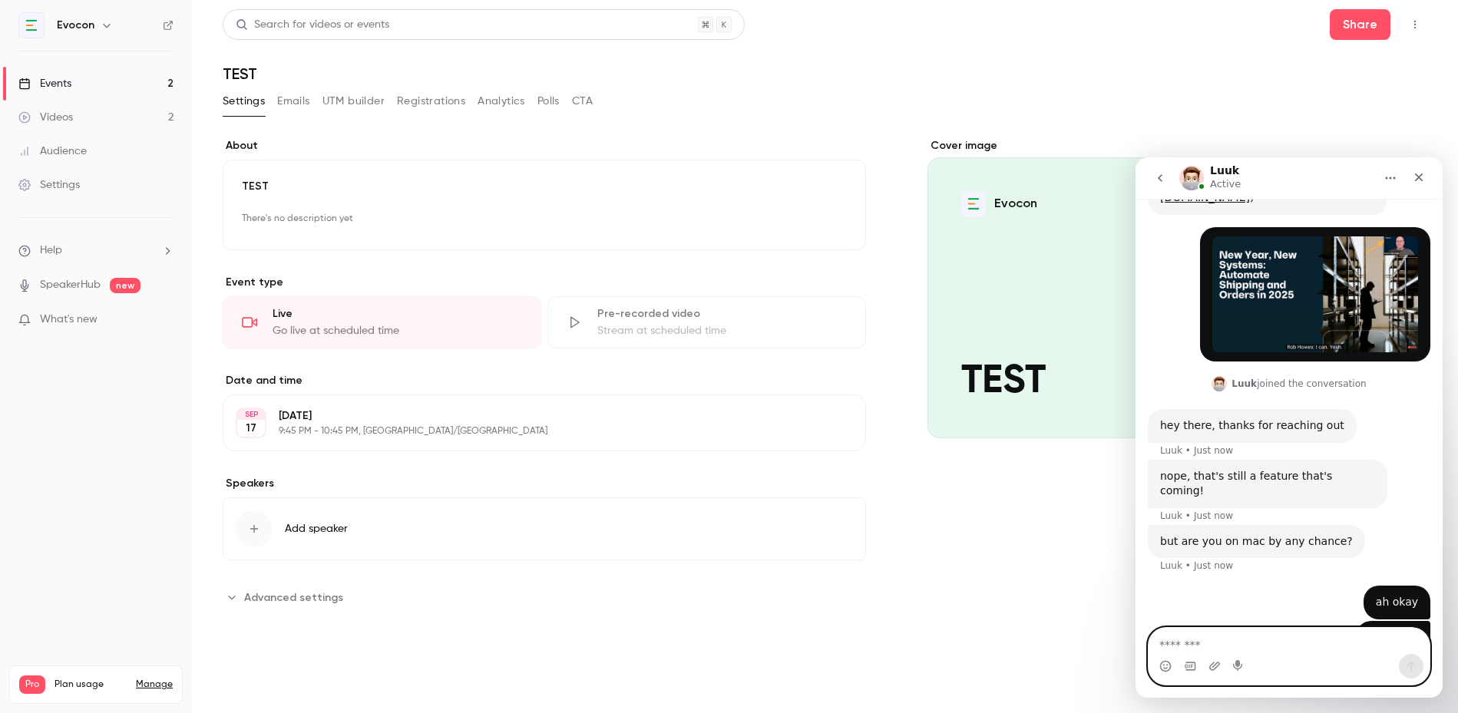
click at [1225, 639] on textarea "Message…" at bounding box center [1288, 641] width 281 height 26
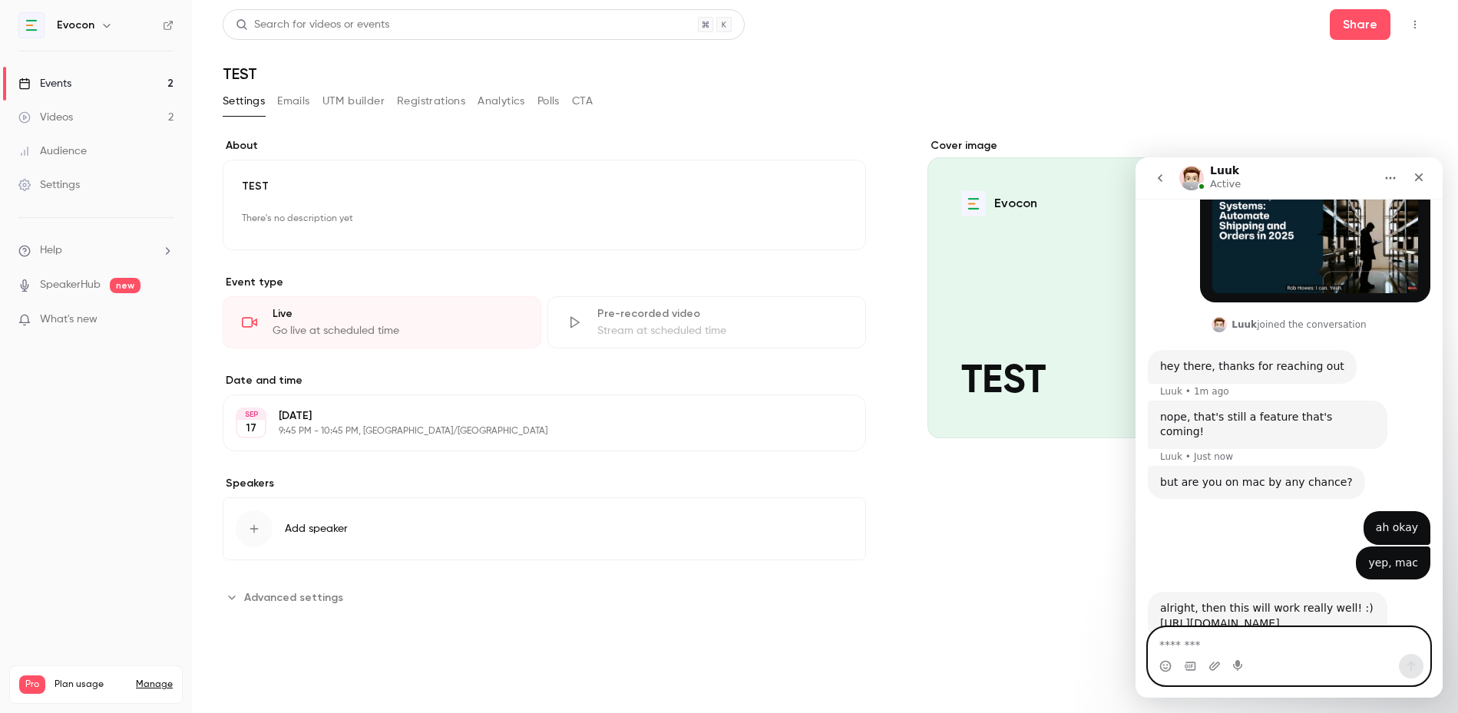
scroll to position [380, 0]
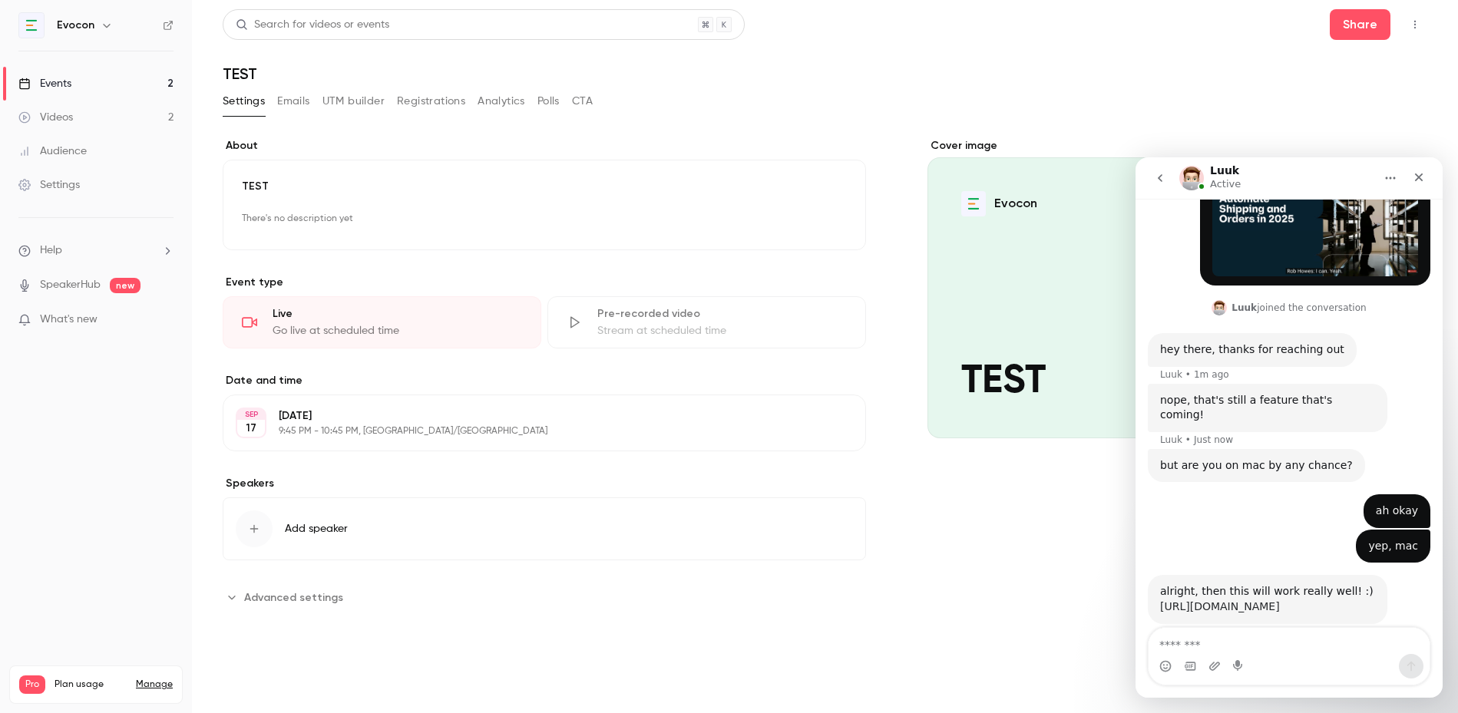
click at [1263, 600] on link "[URL][DOMAIN_NAME]" at bounding box center [1220, 606] width 120 height 12
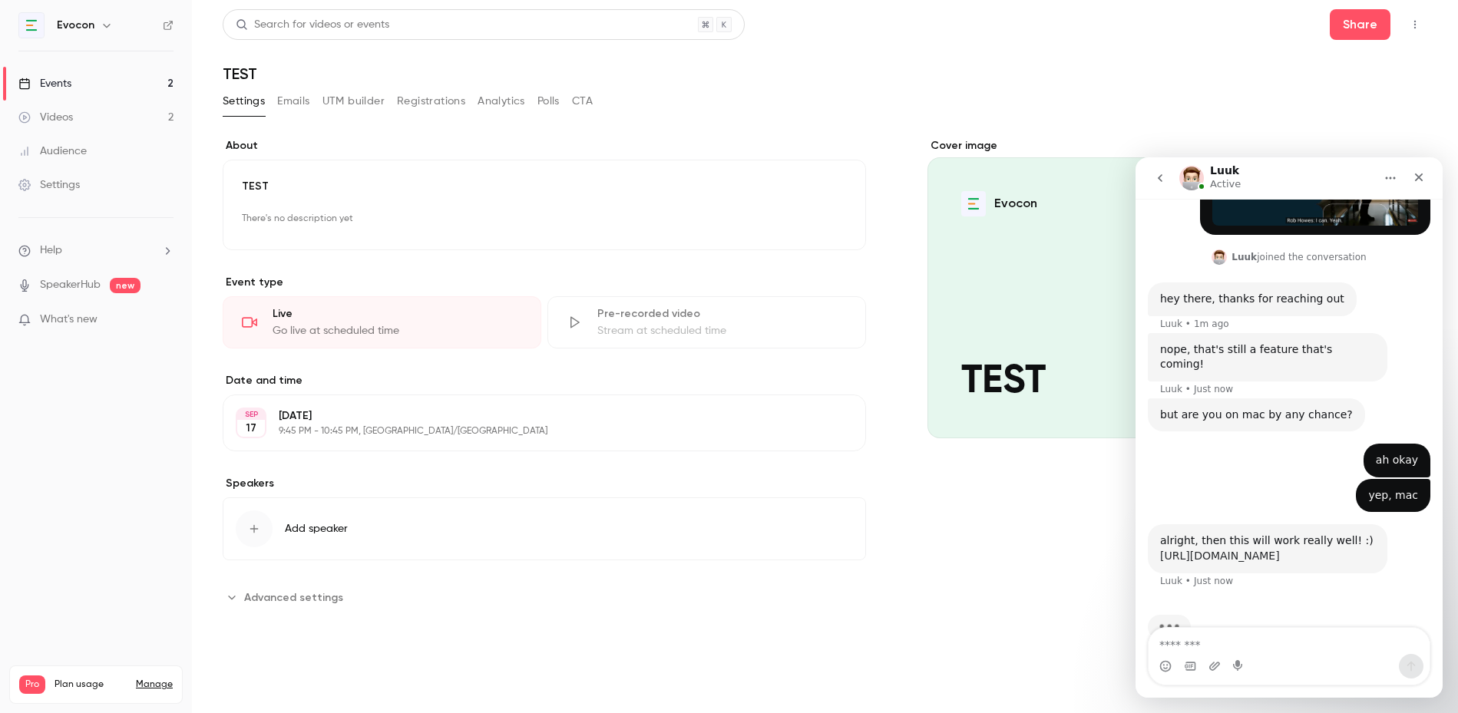
scroll to position [439, 0]
